Goal: Find specific page/section: Find specific page/section

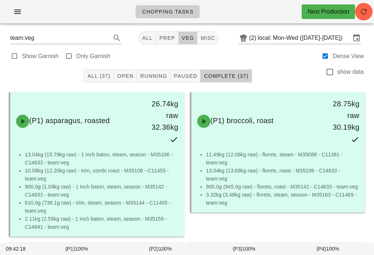
scroll to position [640, 0]
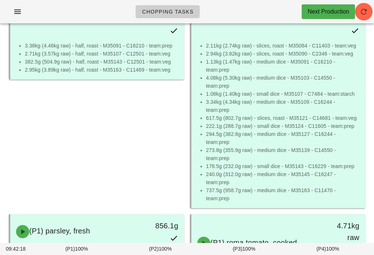
click at [28, 5] on div "Chopping Tasks Next Production" at bounding box center [187, 11] width 374 height 23
click at [13, 5] on button "button" at bounding box center [17, 11] width 23 height 13
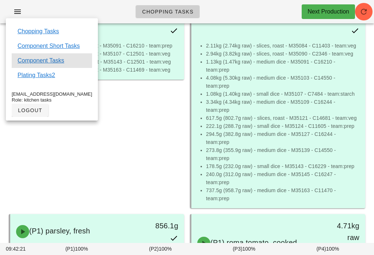
click at [57, 56] on link "Component Tasks" at bounding box center [41, 60] width 47 height 9
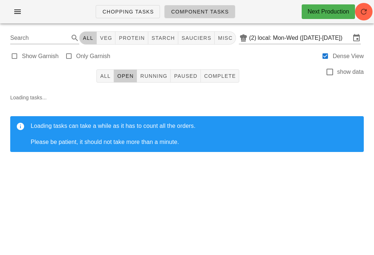
click at [360, 7] on button "button" at bounding box center [364, 12] width 18 height 18
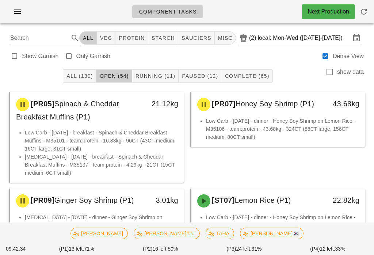
click at [110, 44] on button "veg" at bounding box center [106, 37] width 19 height 13
type input "team:veg"
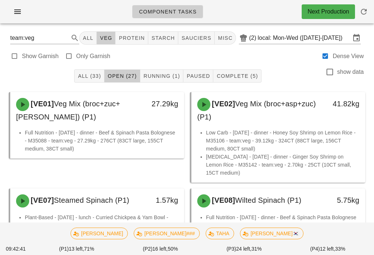
click at [165, 79] on span "Running (1)" at bounding box center [161, 76] width 37 height 6
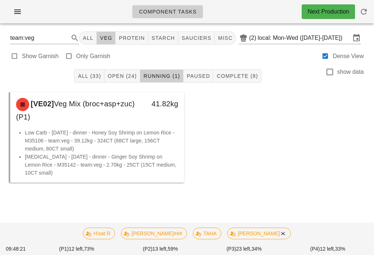
click at [130, 70] on button "Open (24)" at bounding box center [122, 75] width 36 height 13
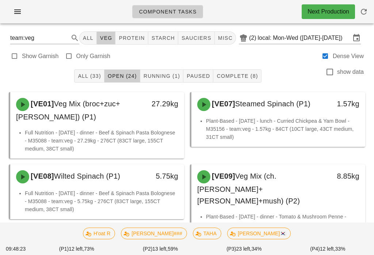
click at [93, 75] on span "All (33)" at bounding box center [88, 76] width 23 height 6
